Goal: Complete application form

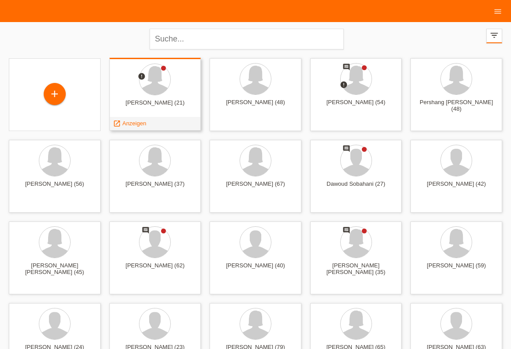
click at [147, 95] on div at bounding box center [156, 80] width 78 height 33
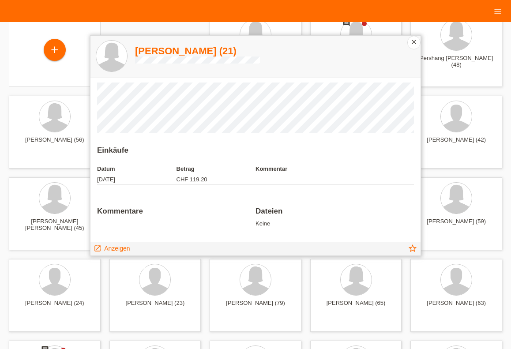
scroll to position [49, 0]
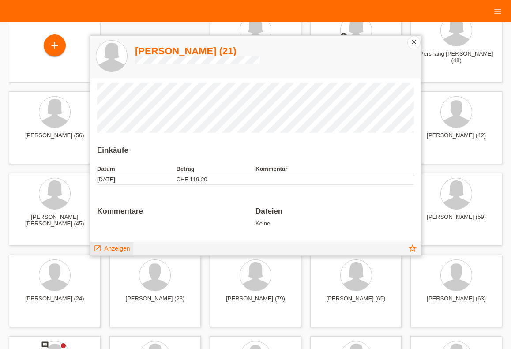
click at [125, 250] on span "Anzeigen" at bounding box center [117, 248] width 26 height 7
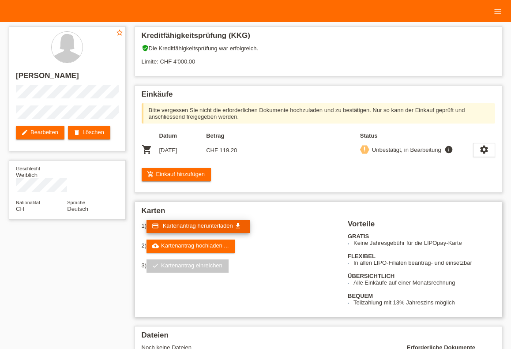
click at [203, 226] on span "Kartenantrag herunterladen" at bounding box center [198, 226] width 70 height 7
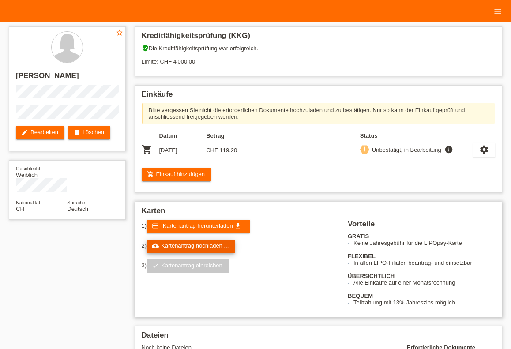
click at [201, 248] on link "cloud_upload Kartenantrag hochladen ..." at bounding box center [191, 246] width 88 height 13
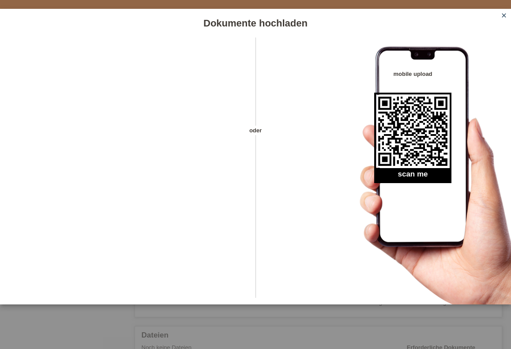
click at [504, 17] on icon "close" at bounding box center [504, 15] width 7 height 7
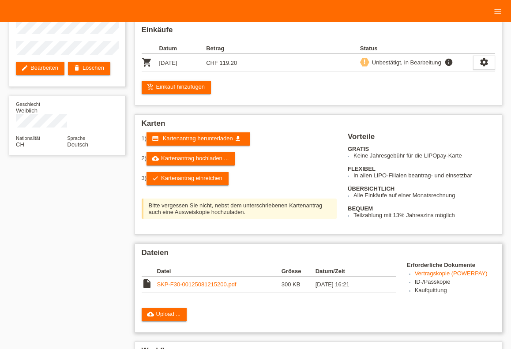
scroll to position [146, 0]
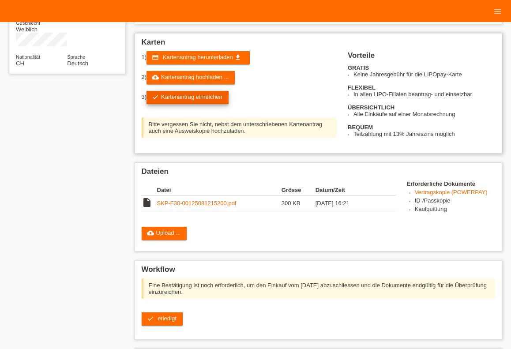
click at [200, 99] on link "check Kartenantrag einreichen" at bounding box center [188, 97] width 82 height 13
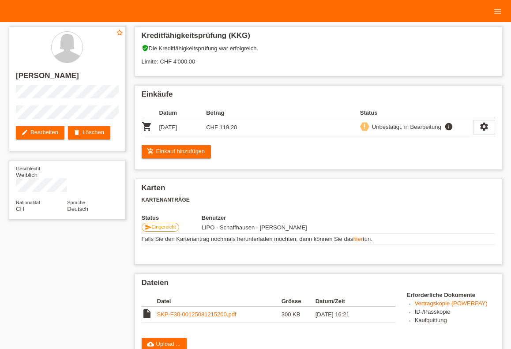
scroll to position [146, 0]
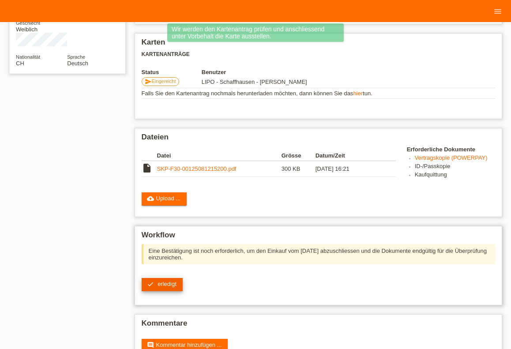
click at [175, 288] on span "erledigt" at bounding box center [167, 284] width 19 height 7
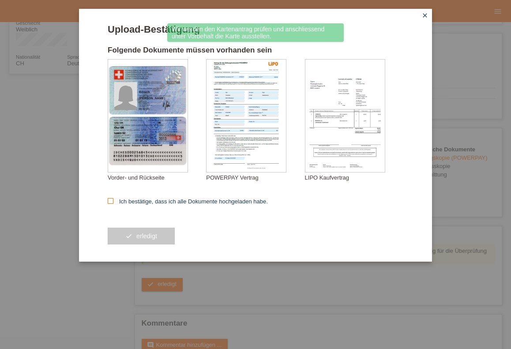
click at [117, 201] on label "Ich bestätige, dass ich alle Dokumente hochgeladen habe." at bounding box center [188, 201] width 160 height 7
click at [114, 201] on input "Ich bestätige, dass ich alle Dokumente hochgeladen habe." at bounding box center [111, 201] width 6 height 6
checkbox input "true"
click at [125, 231] on button "check erledigt" at bounding box center [141, 236] width 67 height 17
